Goal: Information Seeking & Learning: Understand process/instructions

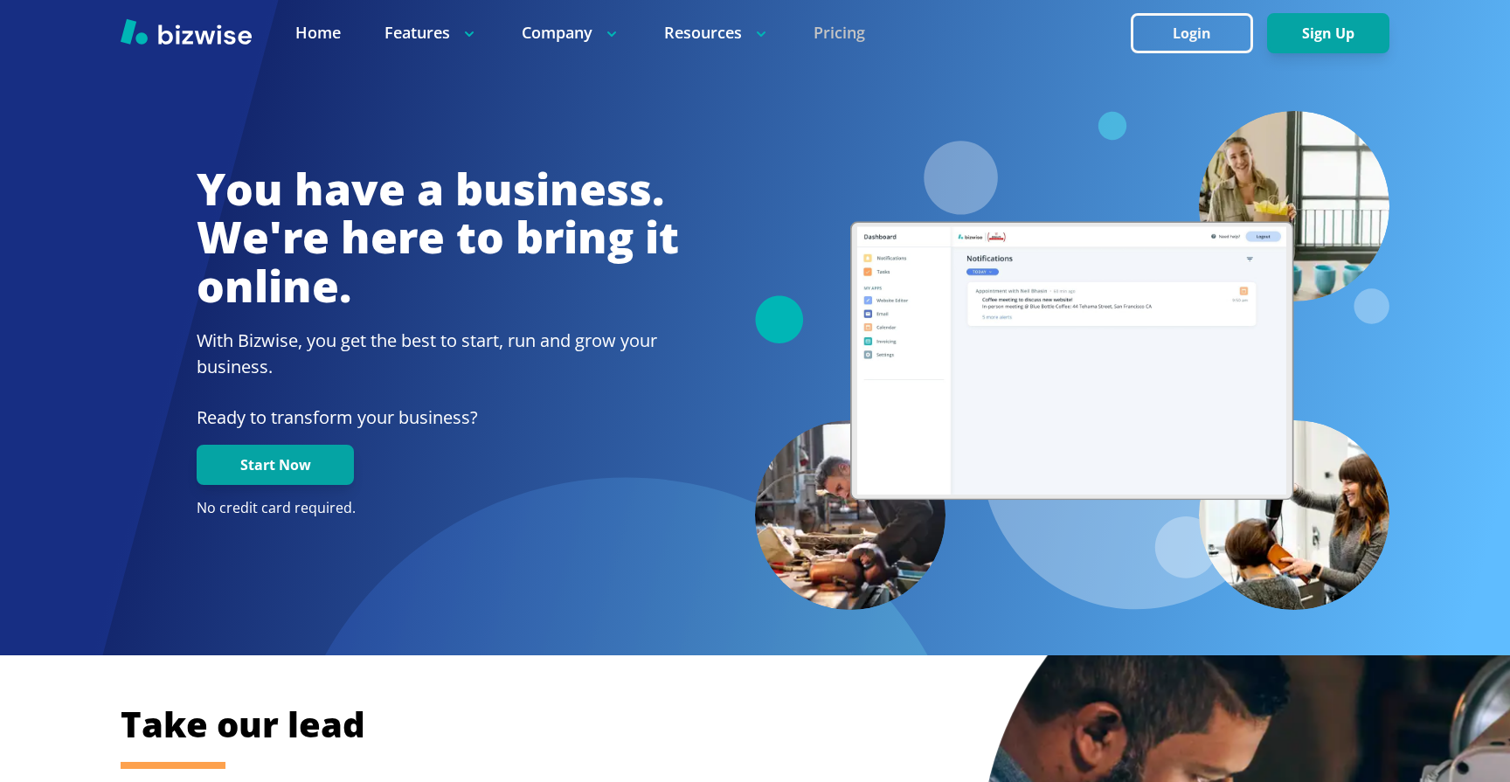
click at [851, 30] on link "Pricing" at bounding box center [840, 33] width 52 height 22
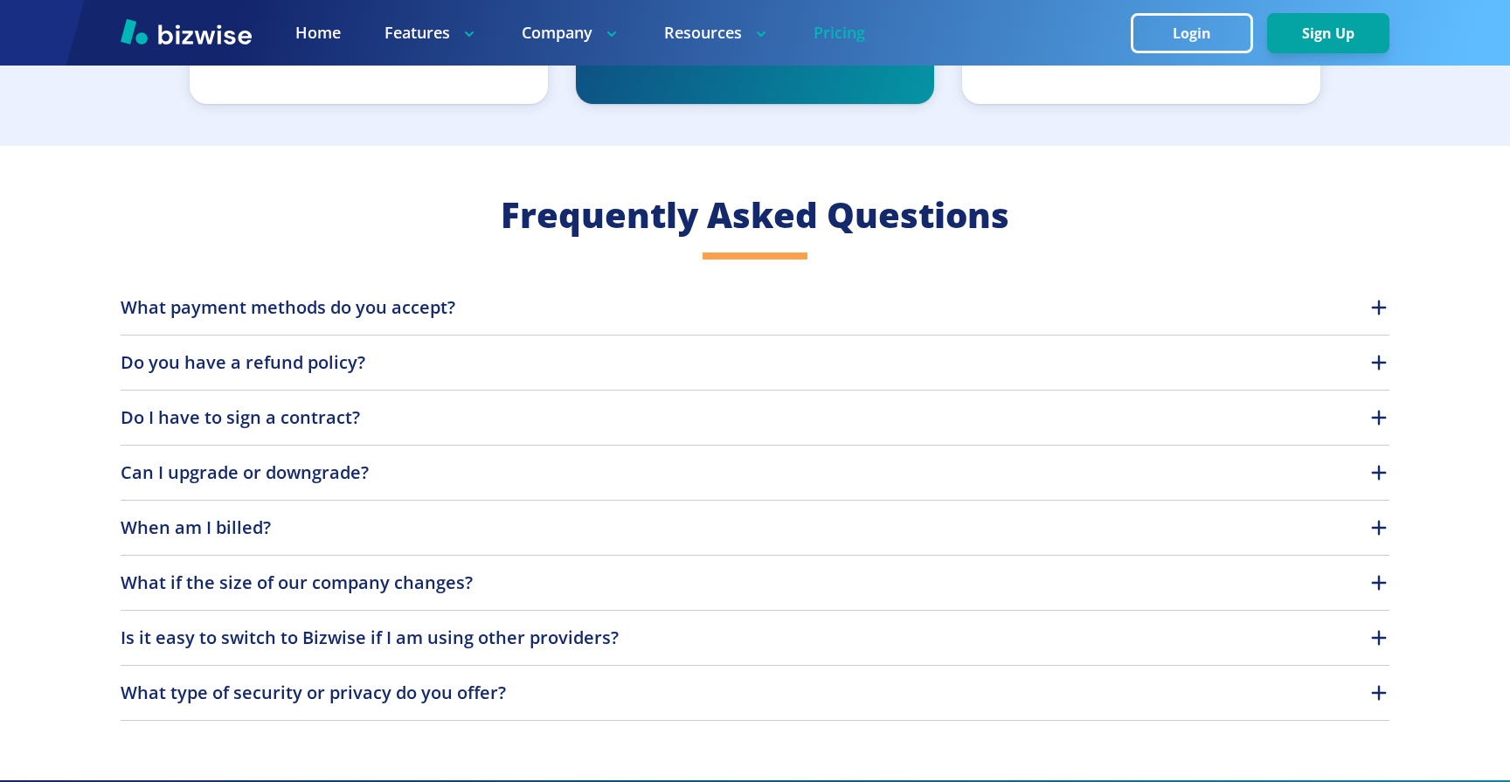
scroll to position [1543, 0]
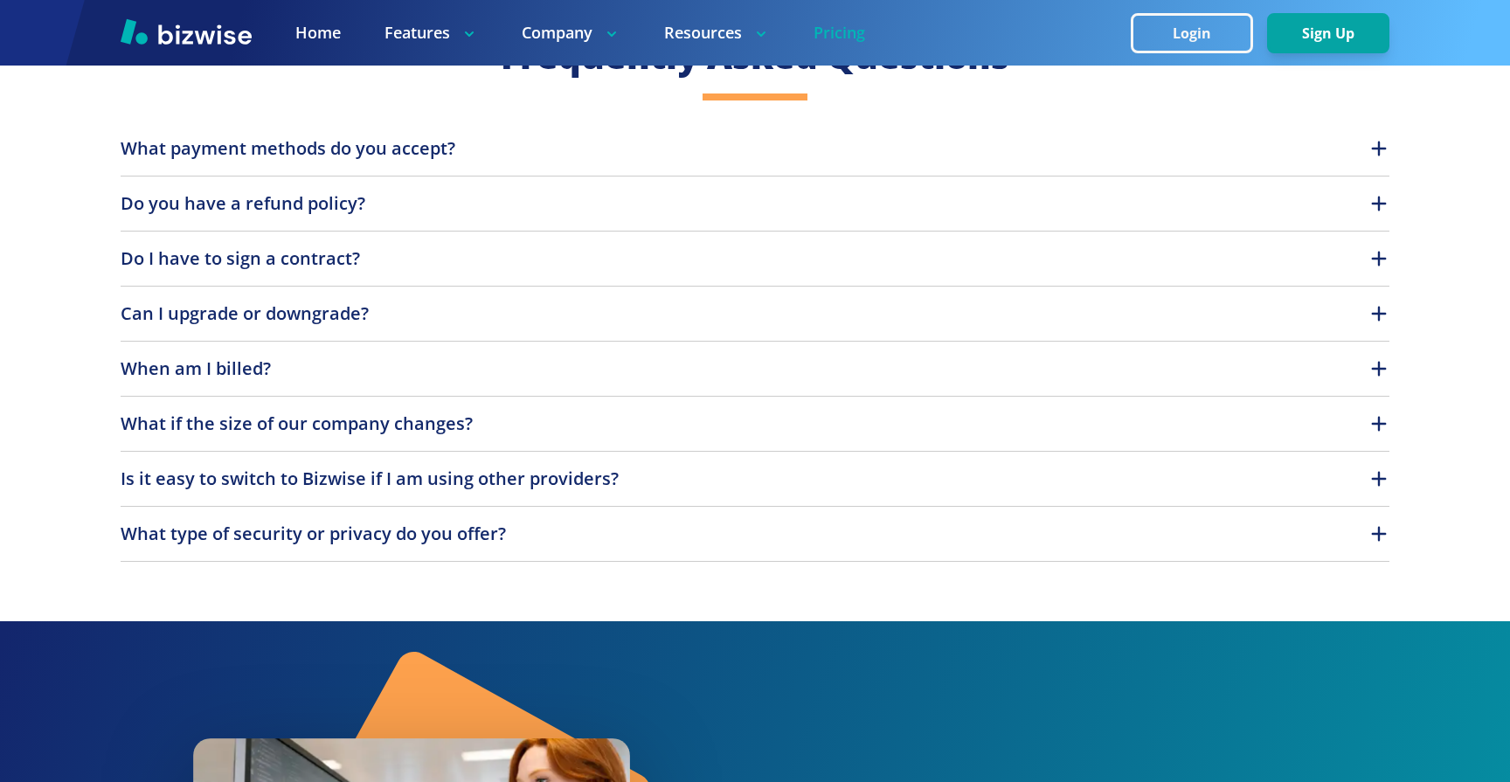
click at [639, 258] on button "Do I have to sign a contract?" at bounding box center [755, 259] width 1269 height 26
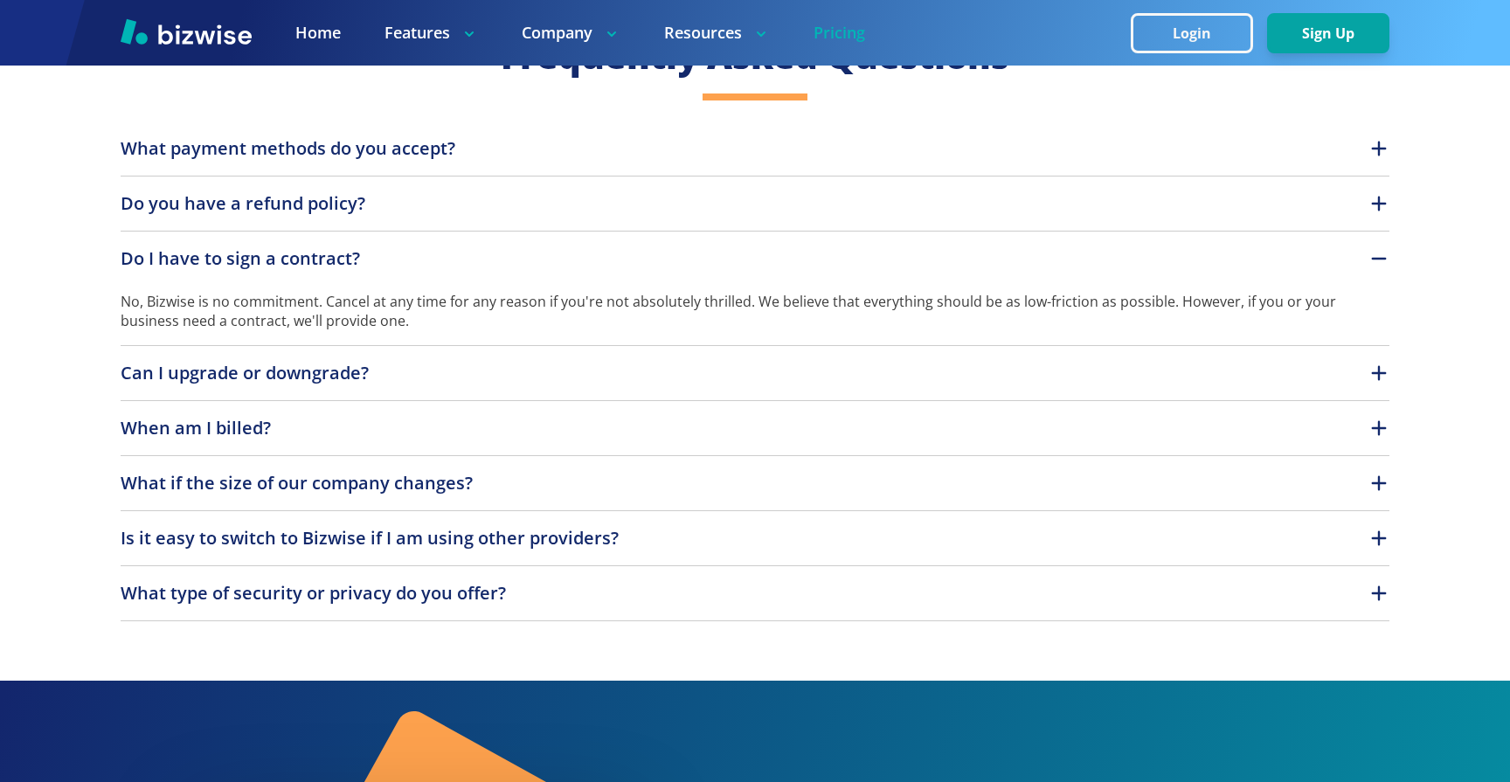
click at [628, 267] on button "Do I have to sign a contract?" at bounding box center [755, 259] width 1269 height 26
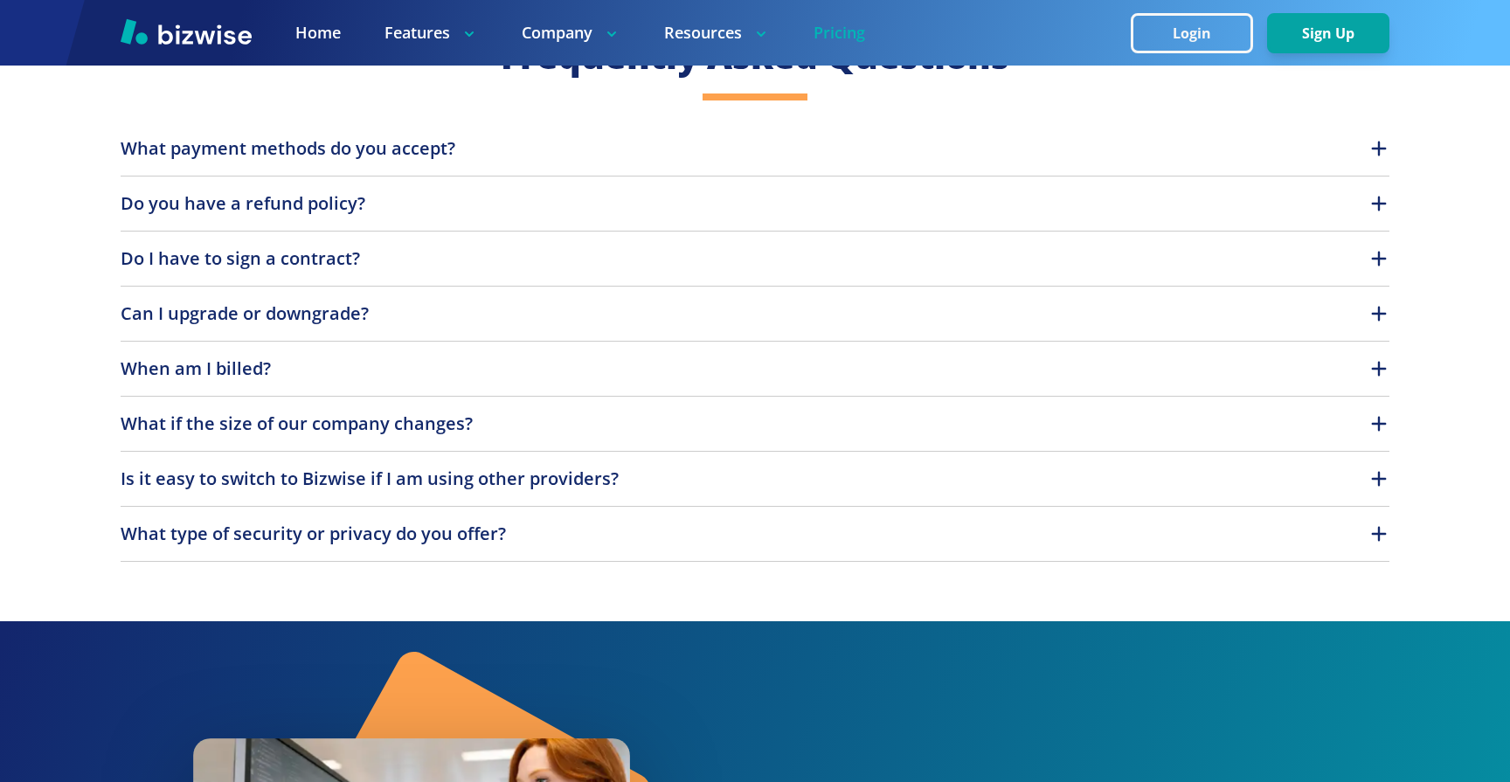
click at [622, 302] on button "Can I upgrade or downgrade?" at bounding box center [755, 314] width 1269 height 26
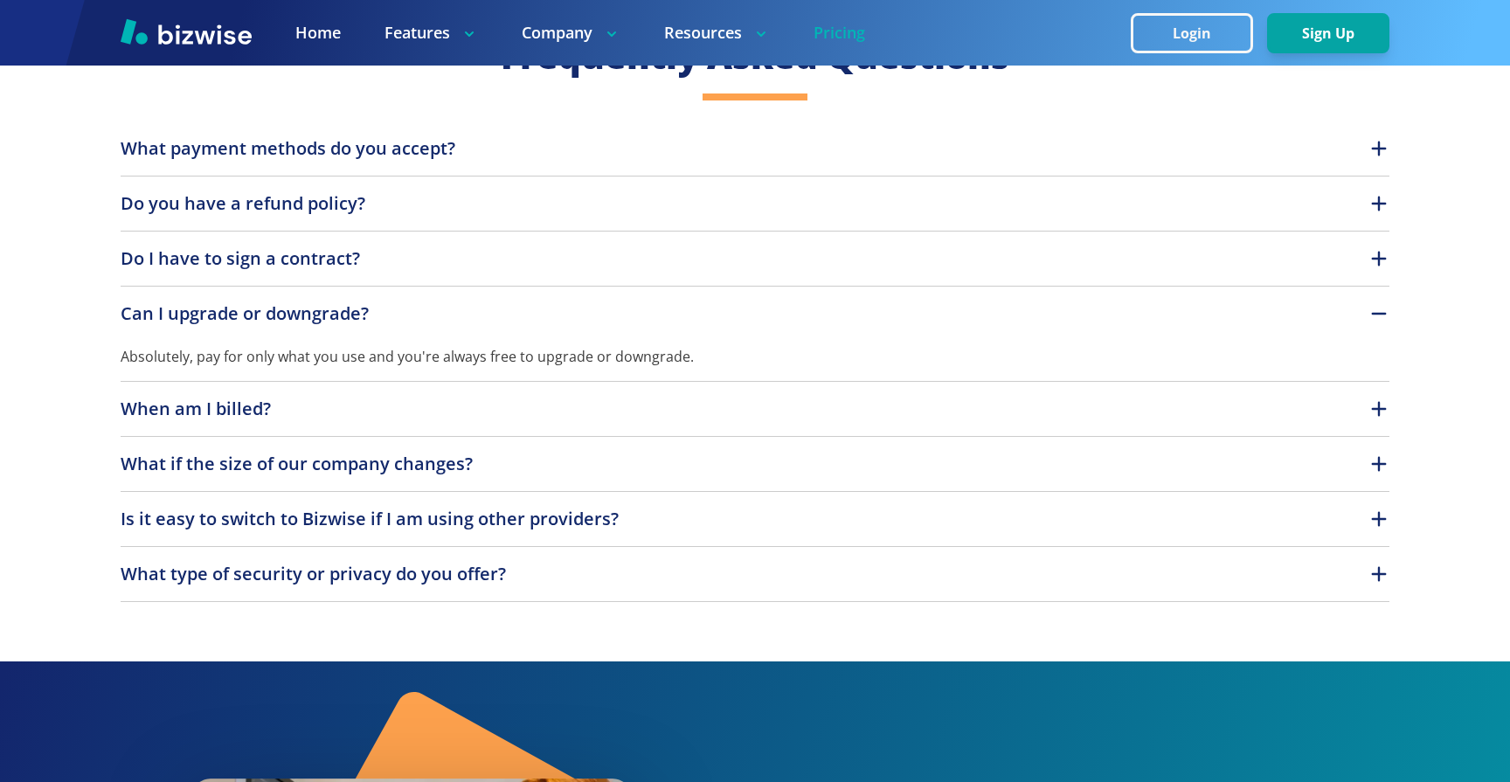
click at [626, 331] on p "Absolutely, pay for only what you use and you're always free to upgrade or down…" at bounding box center [755, 347] width 1269 height 40
click at [641, 305] on button "Can I upgrade or downgrade?" at bounding box center [755, 314] width 1269 height 26
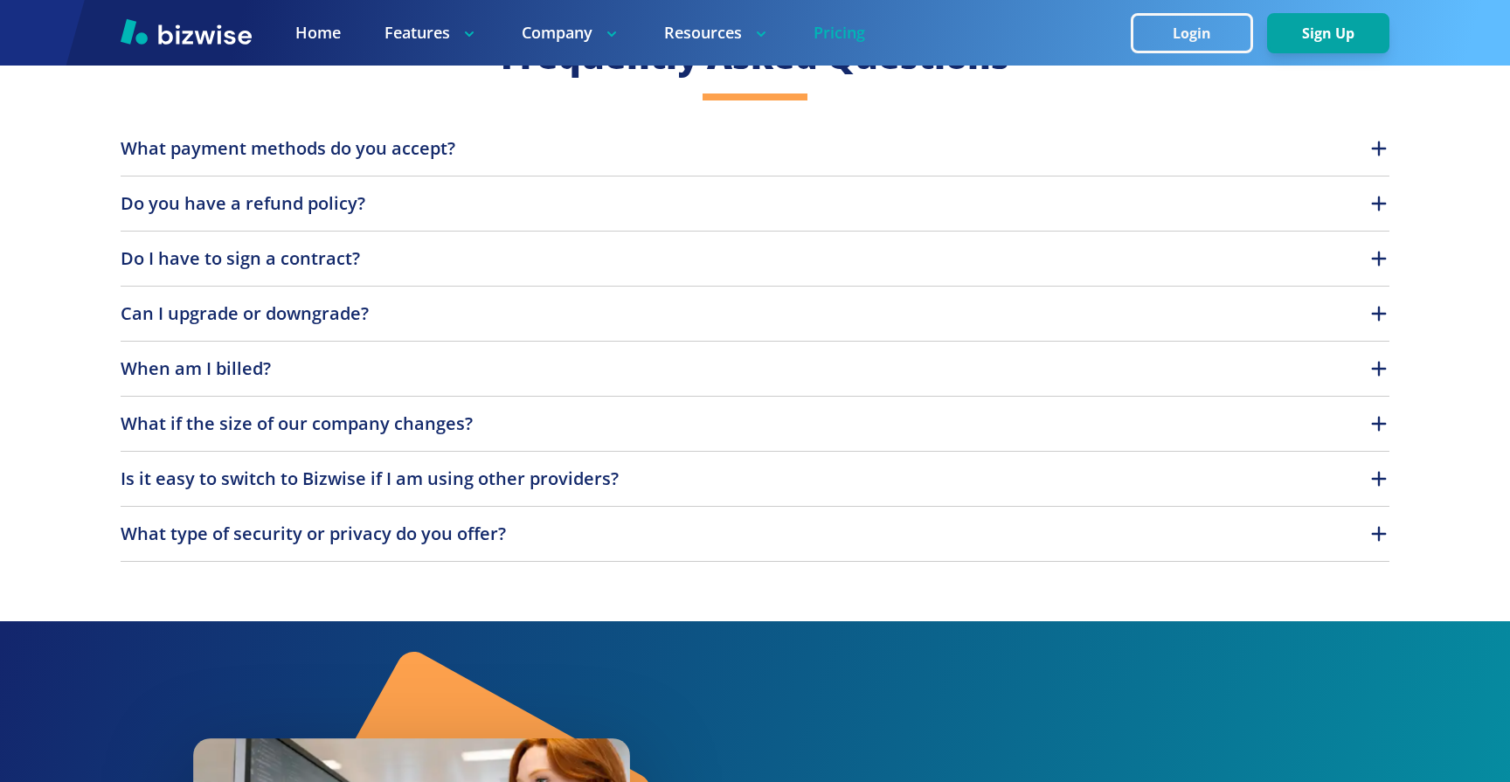
click at [620, 414] on button "What if the size of our company changes?" at bounding box center [755, 424] width 1269 height 26
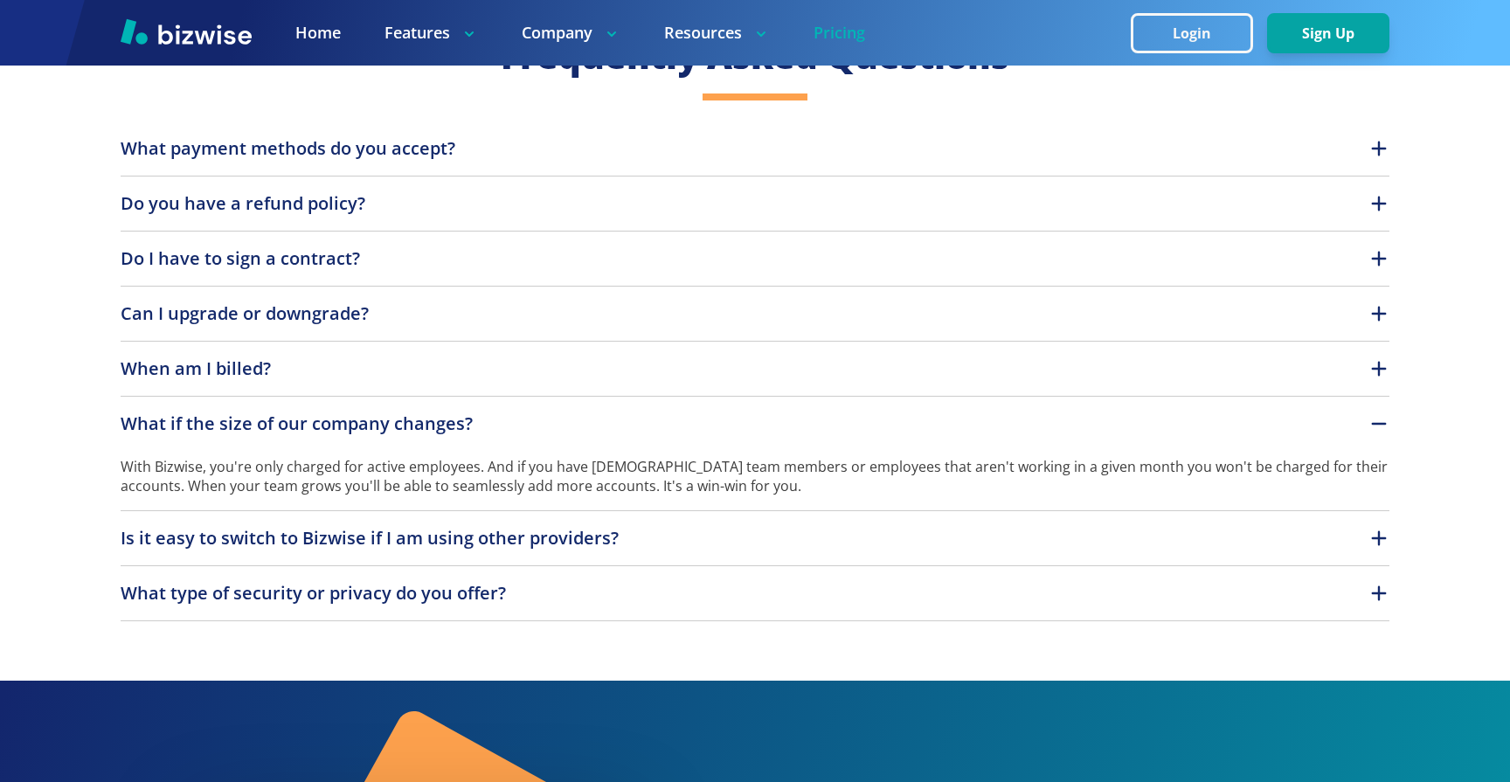
click at [620, 432] on button "What if the size of our company changes?" at bounding box center [755, 424] width 1269 height 26
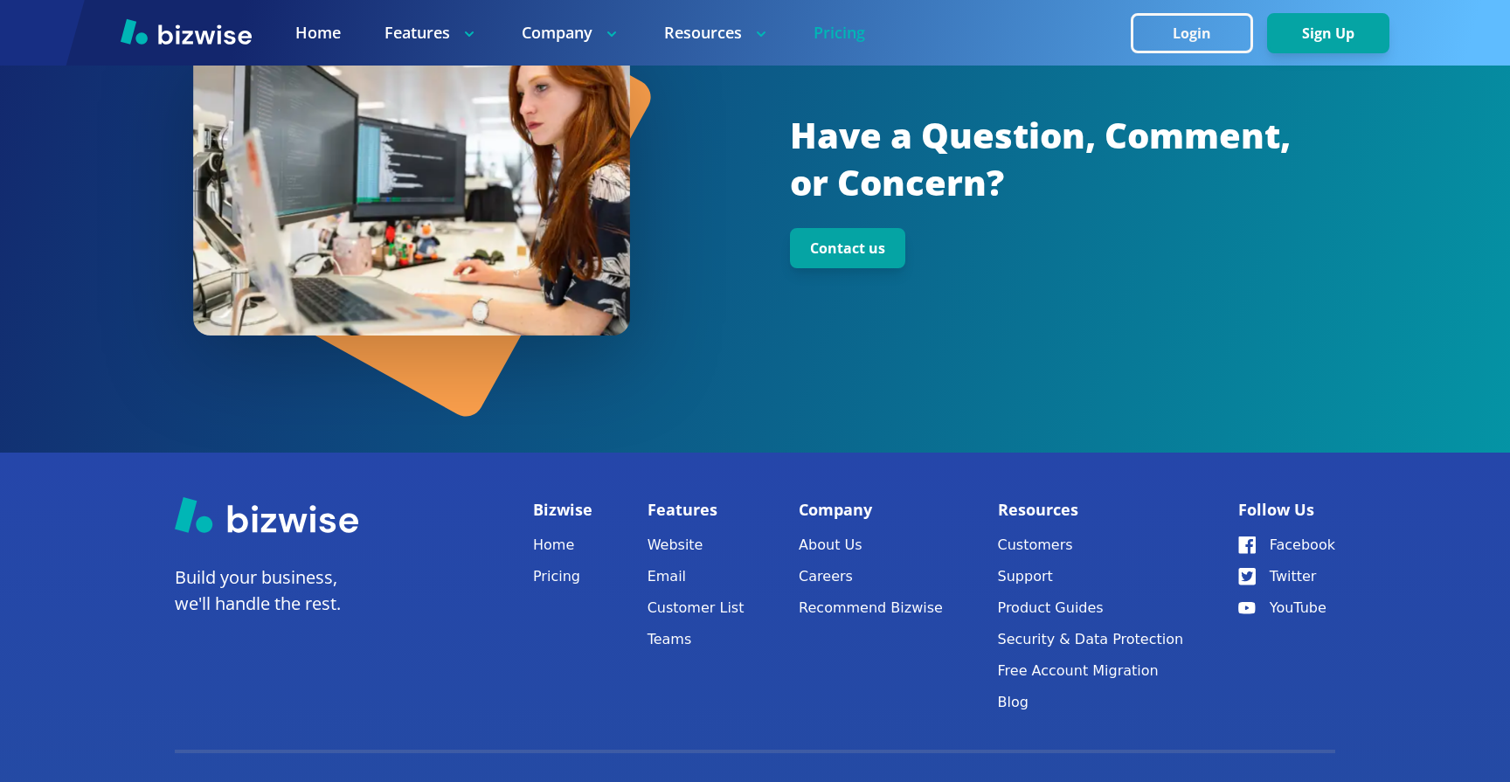
scroll to position [2238, 0]
click at [1058, 671] on link "Free Account Migration" at bounding box center [1091, 670] width 186 height 24
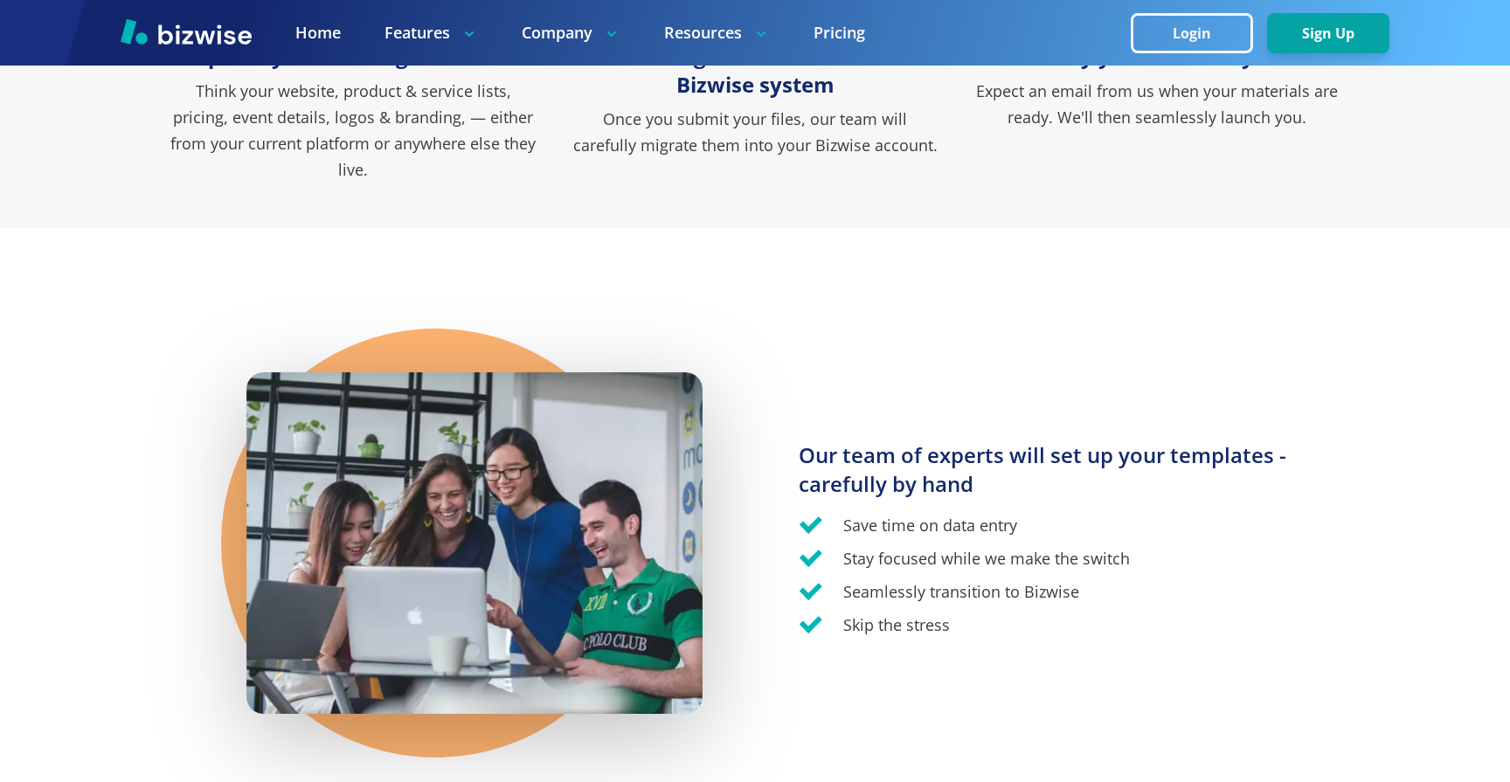
scroll to position [844, 0]
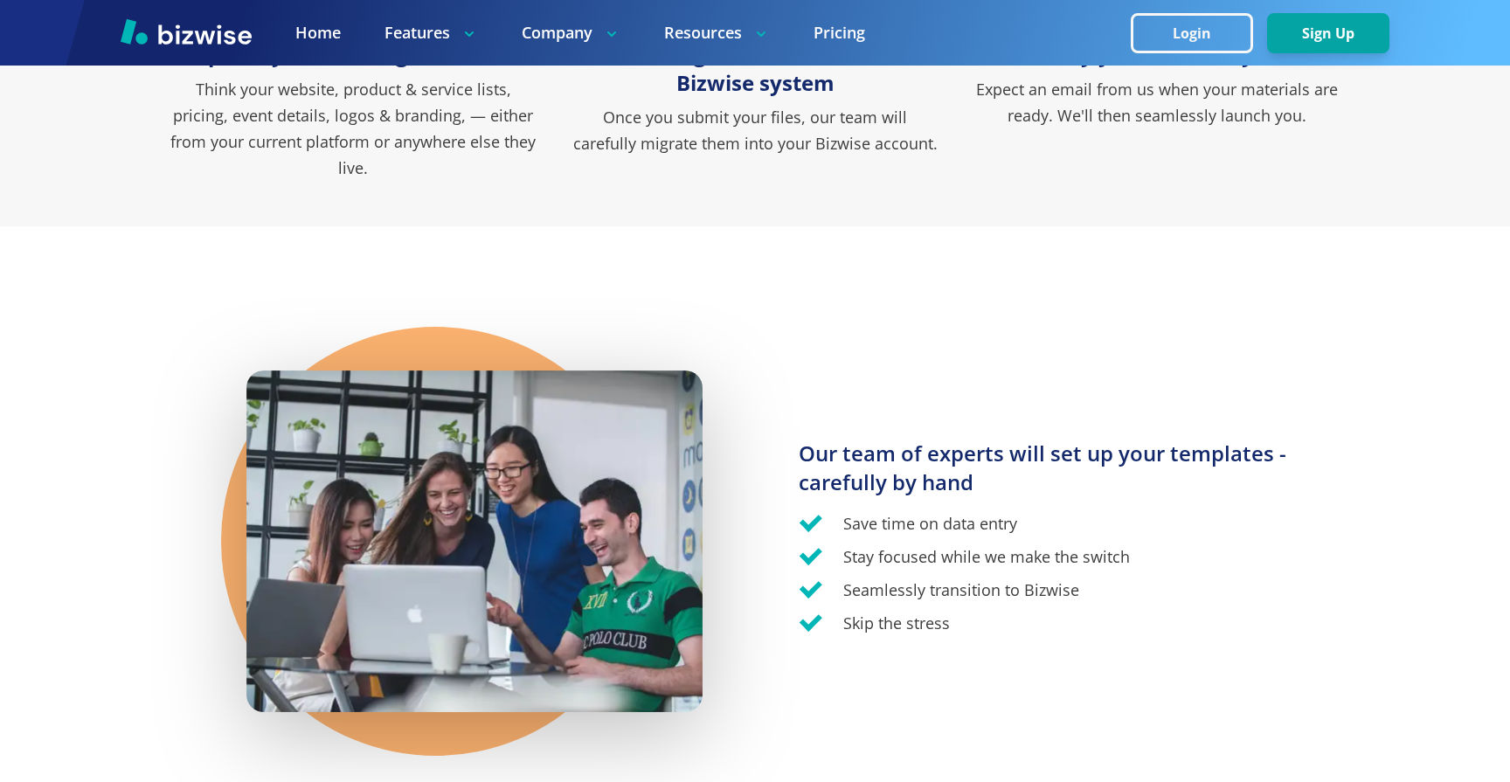
click at [191, 153] on p "Think your website, product & service lists, pricing, event details, logos & br…" at bounding box center [353, 128] width 367 height 105
